Goal: Browse casually

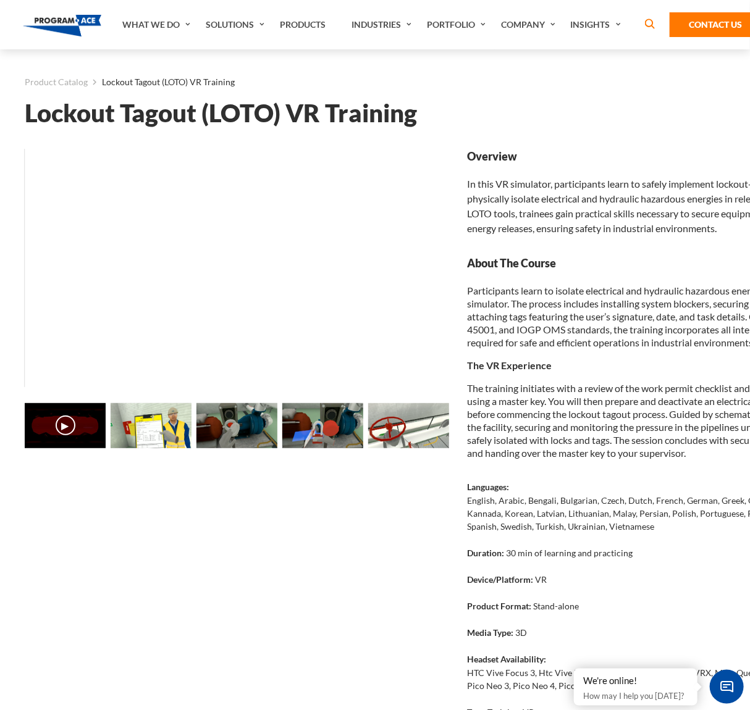
click at [138, 429] on img at bounding box center [151, 426] width 81 height 46
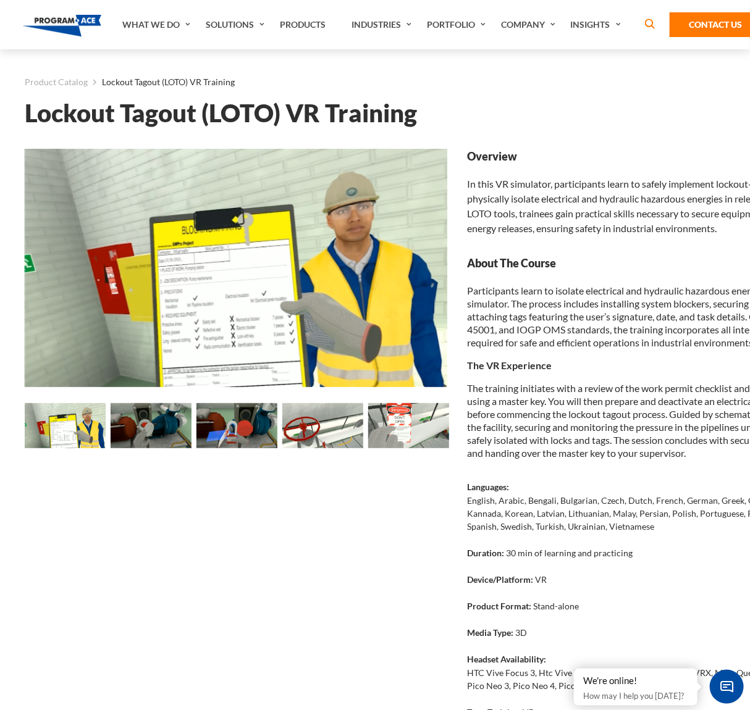
click at [157, 427] on img at bounding box center [151, 426] width 81 height 46
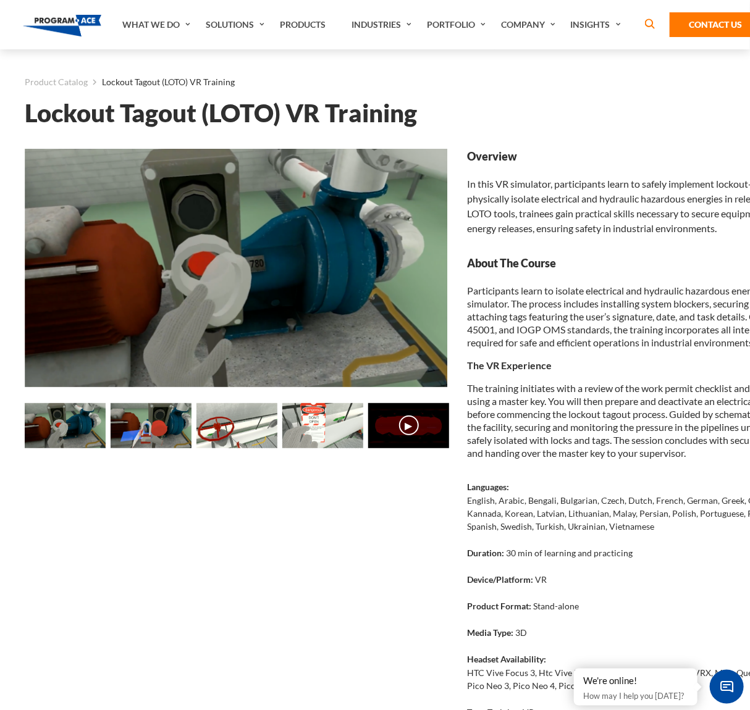
click at [232, 434] on img at bounding box center [236, 426] width 81 height 46
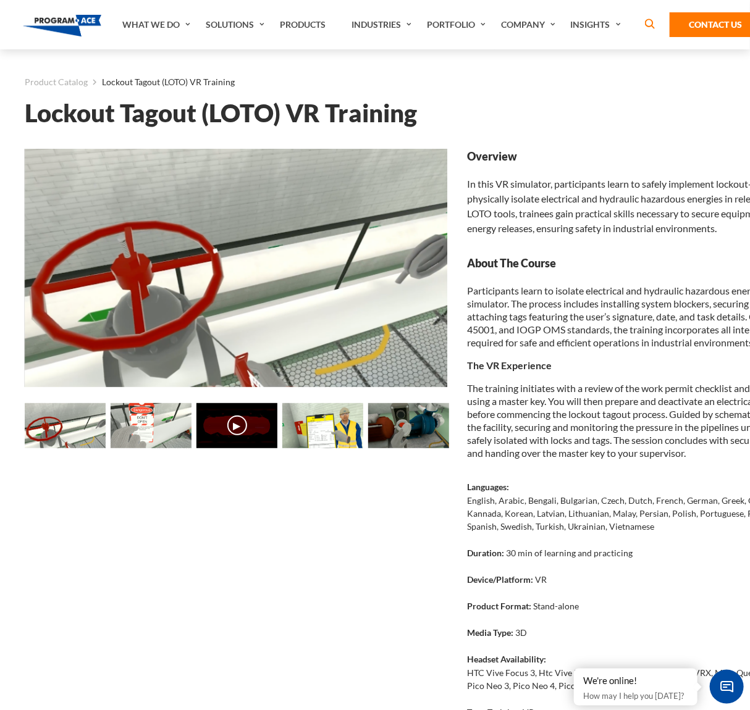
click at [153, 432] on img at bounding box center [151, 426] width 81 height 46
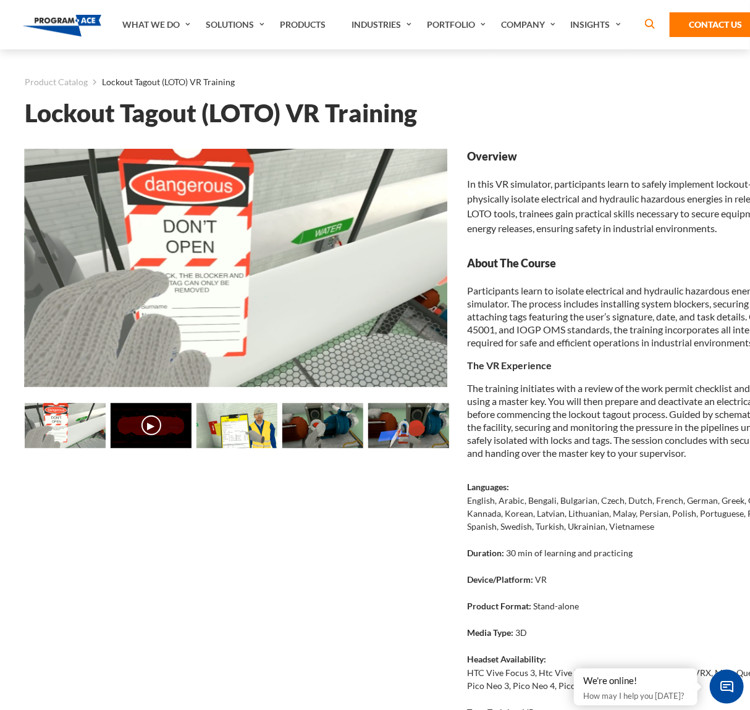
click at [243, 433] on img at bounding box center [236, 426] width 81 height 46
click at [250, 437] on img at bounding box center [236, 426] width 81 height 46
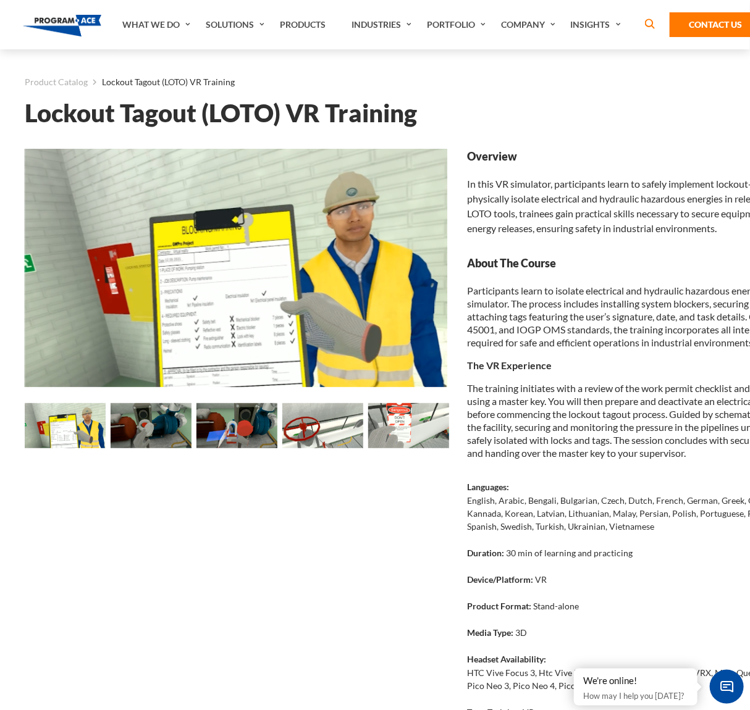
click at [167, 422] on img at bounding box center [151, 426] width 81 height 46
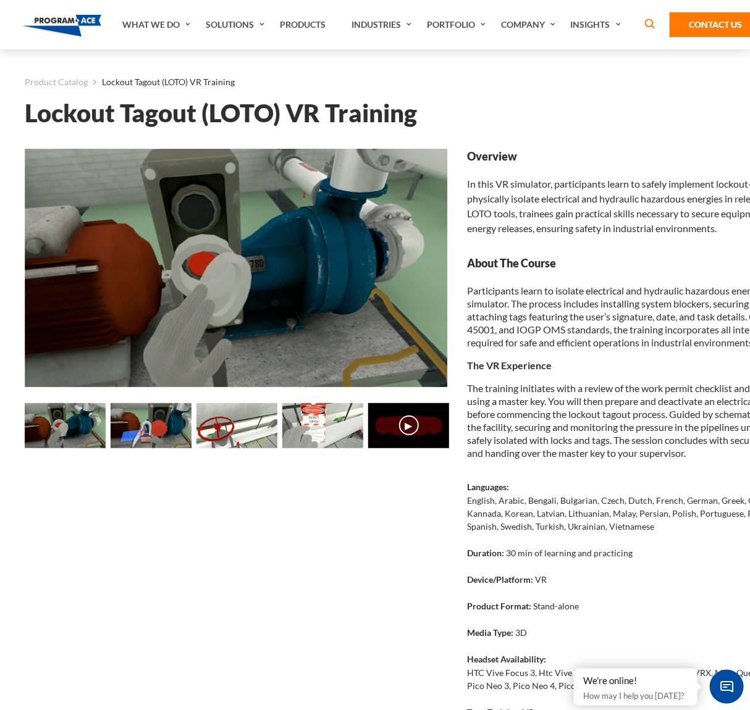
click at [162, 430] on img at bounding box center [151, 426] width 81 height 46
click at [231, 444] on img at bounding box center [236, 426] width 81 height 46
